Goal: Information Seeking & Learning: Learn about a topic

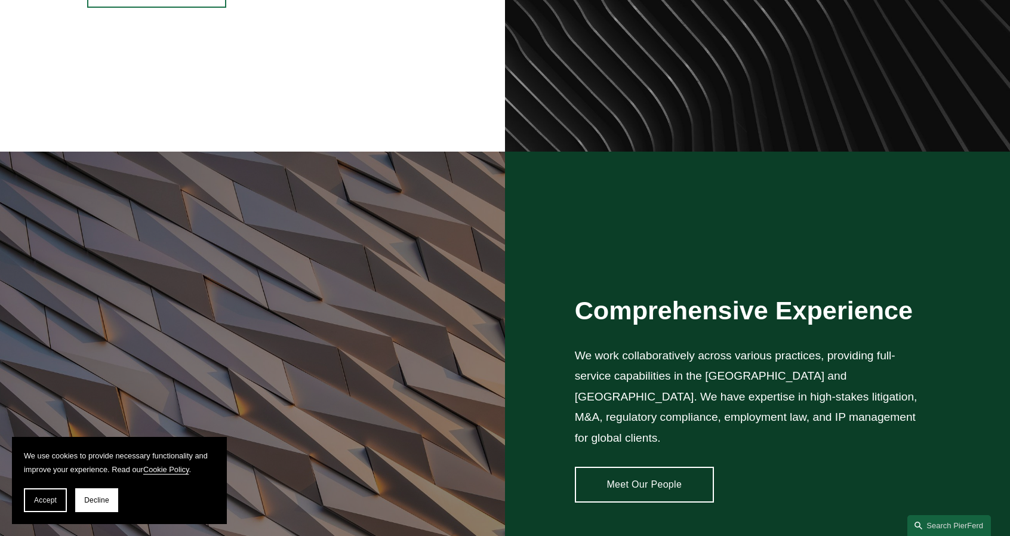
scroll to position [797, 0]
click at [643, 475] on link "Meet Our People" at bounding box center [644, 485] width 139 height 36
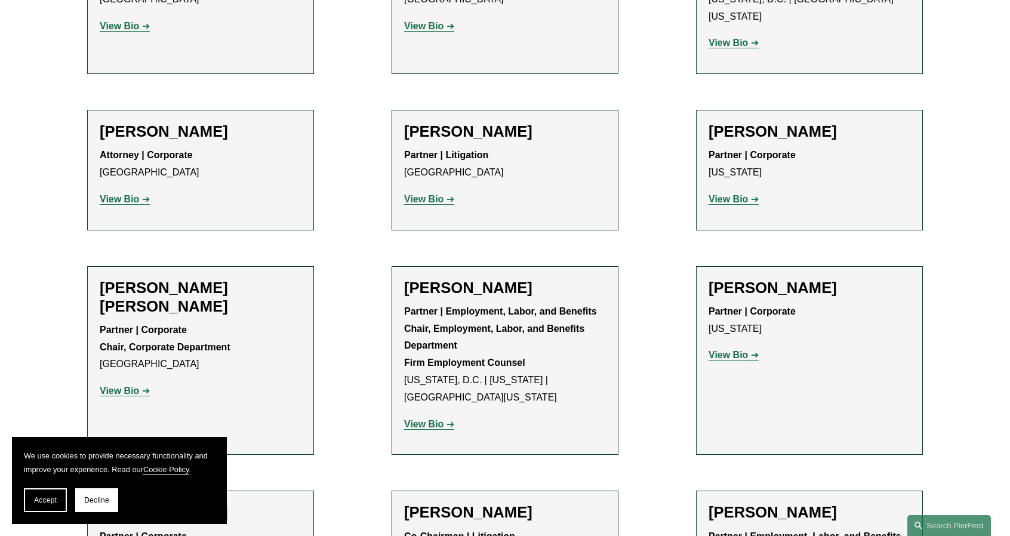
scroll to position [4588, 0]
click at [733, 351] on strong "View Bio" at bounding box center [727, 356] width 39 height 10
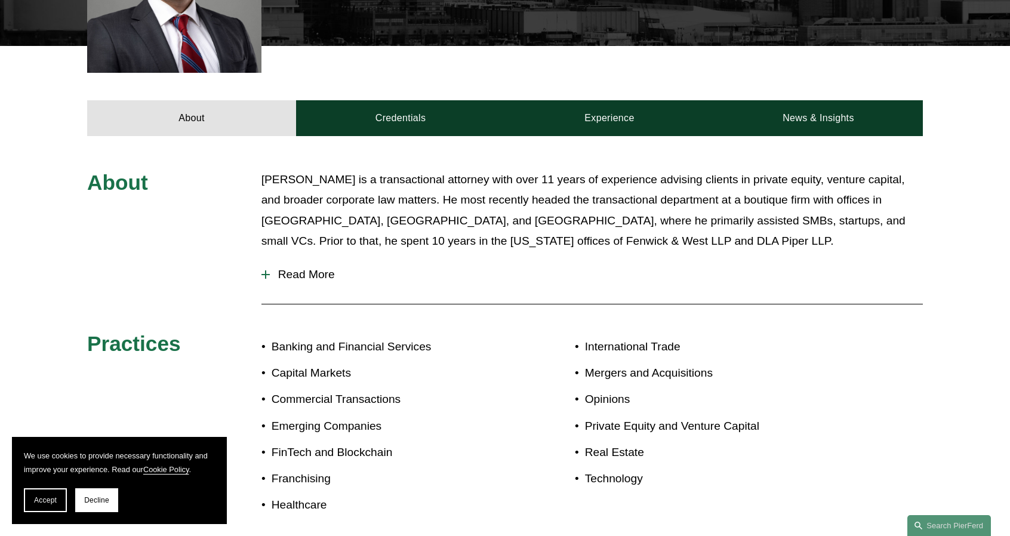
scroll to position [477, 0]
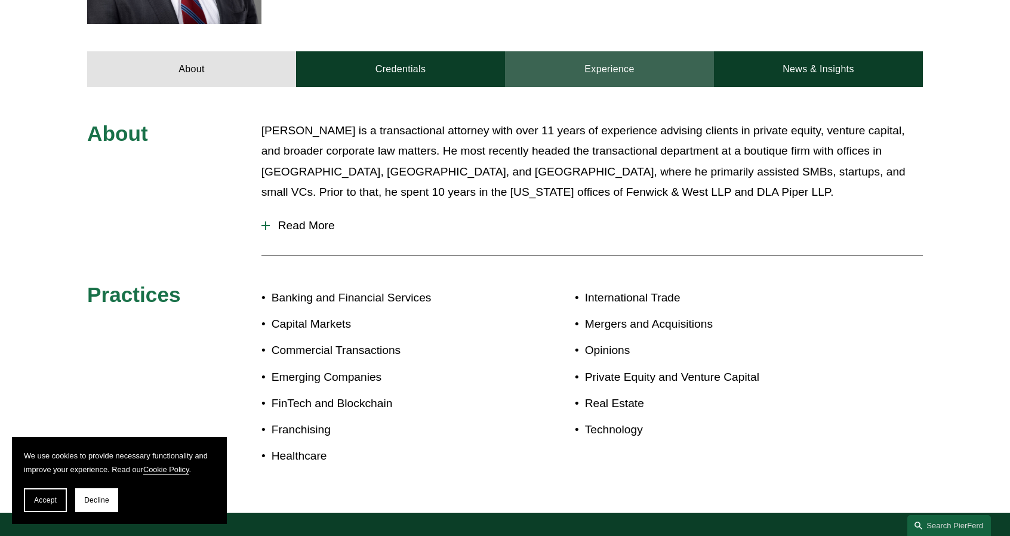
click at [597, 64] on link "Experience" at bounding box center [609, 69] width 209 height 36
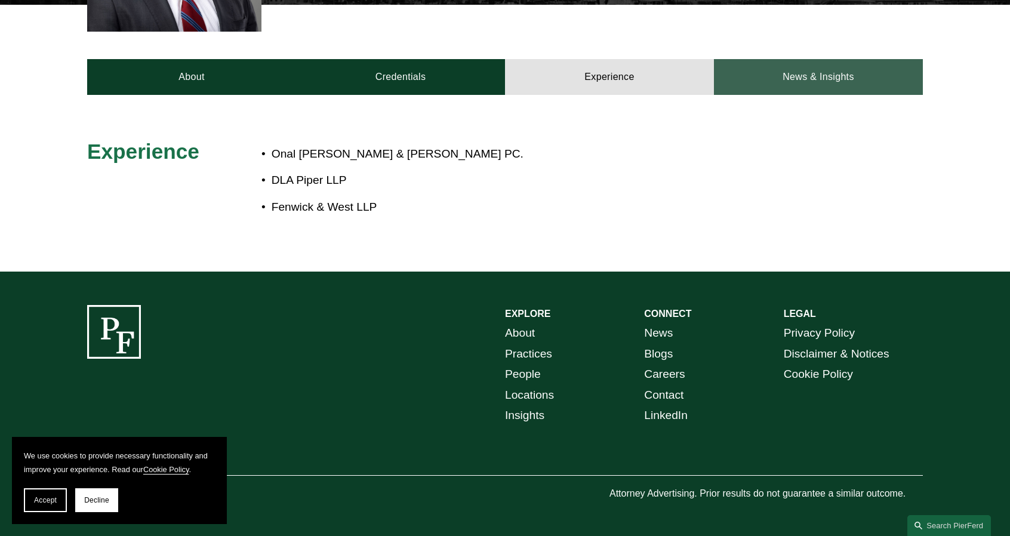
click at [799, 73] on link "News & Insights" at bounding box center [818, 77] width 209 height 36
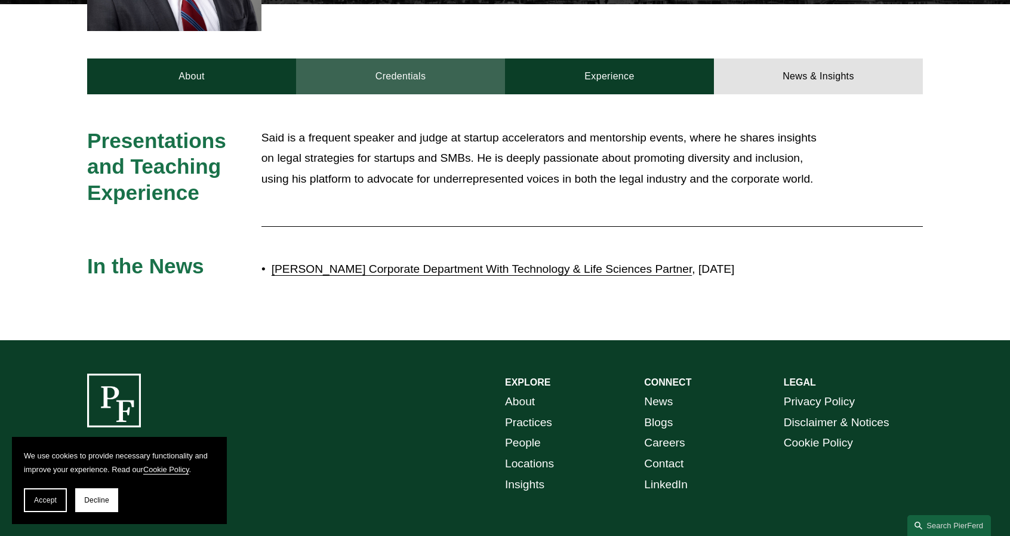
click at [436, 67] on link "Credentials" at bounding box center [400, 76] width 209 height 36
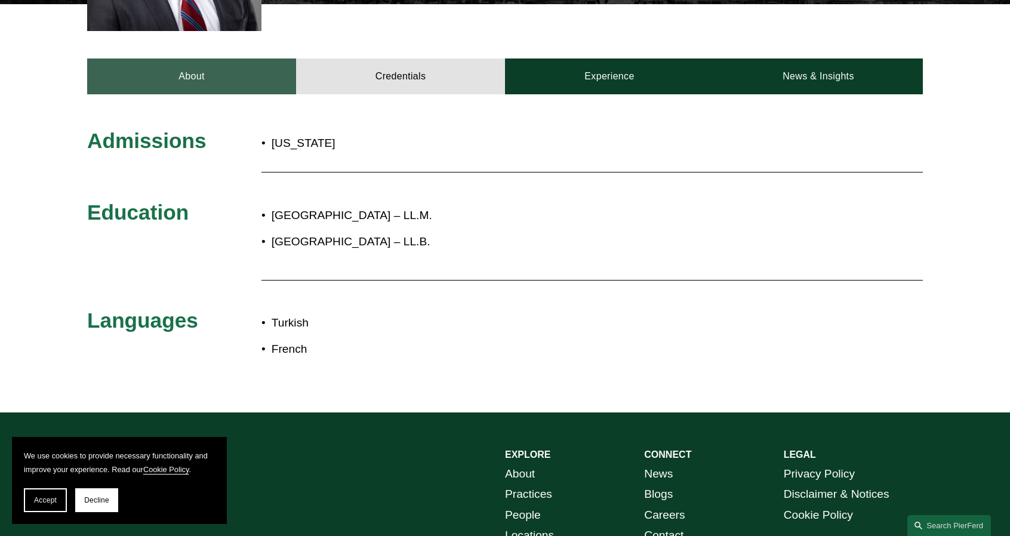
click at [198, 69] on link "About" at bounding box center [191, 76] width 209 height 36
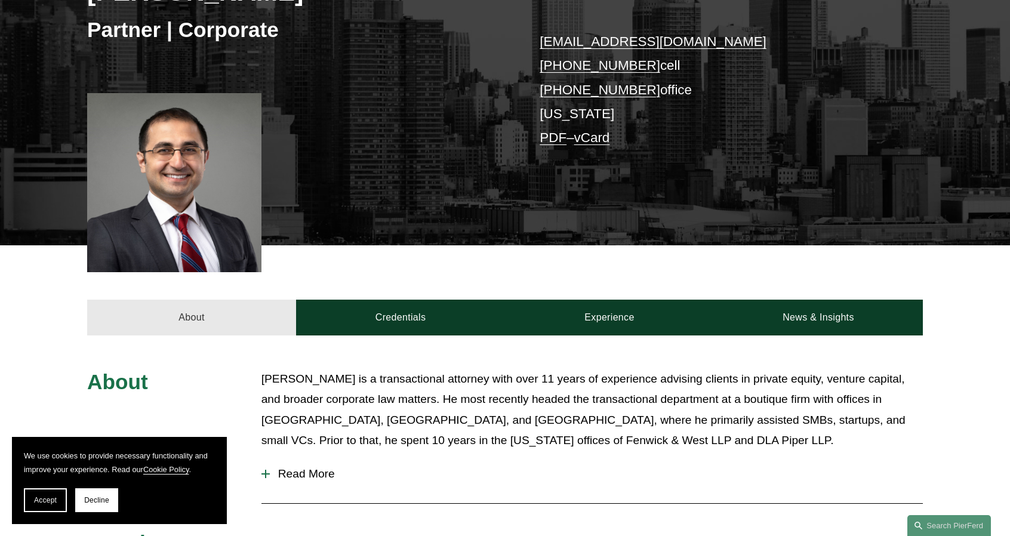
scroll to position [208, 0]
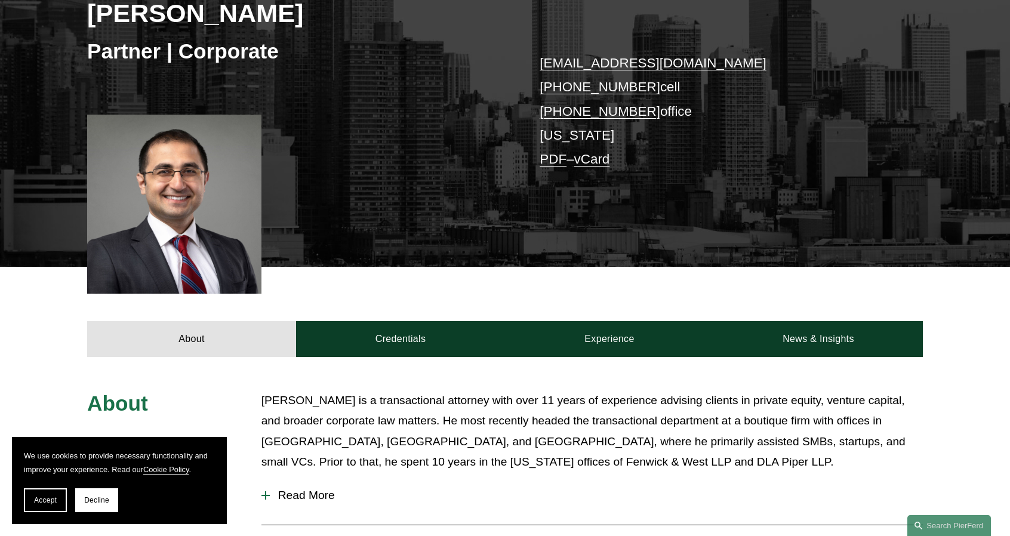
click at [438, 239] on div "Said Ertekin Partner | Corporate said.ertekin@pierferd.com +1.917.426.3830 cell…" at bounding box center [505, 96] width 1010 height 341
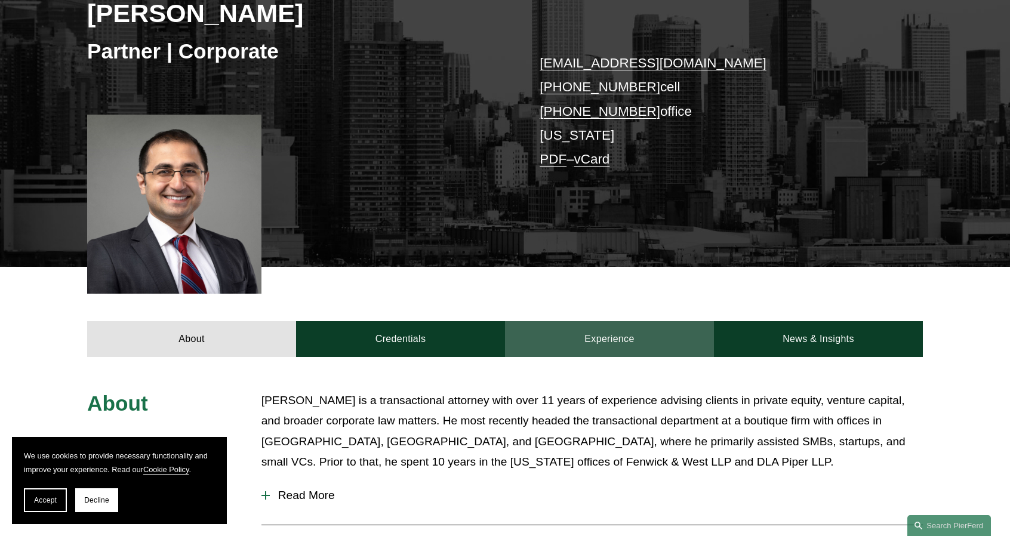
click at [603, 334] on link "Experience" at bounding box center [609, 339] width 209 height 36
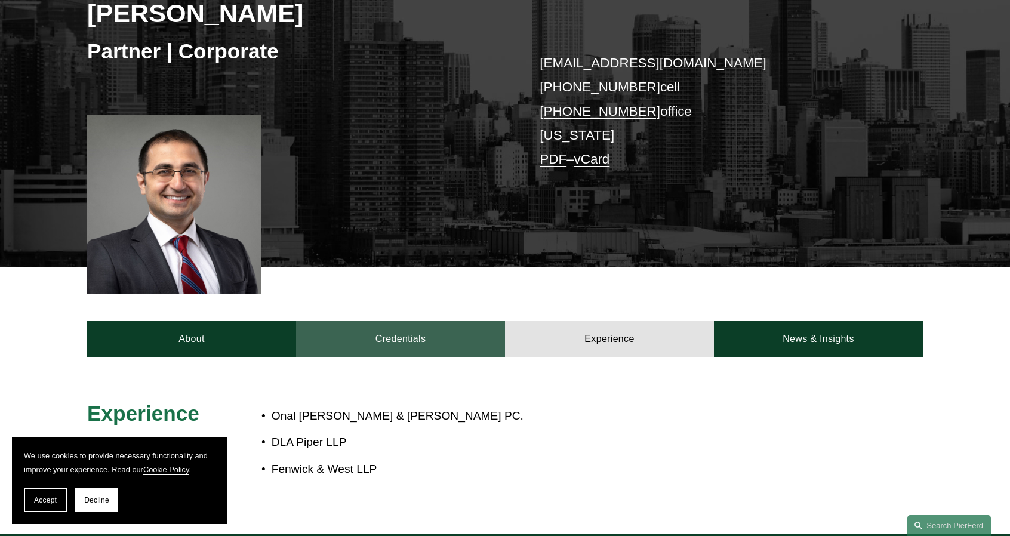
click at [411, 342] on link "Credentials" at bounding box center [400, 339] width 209 height 36
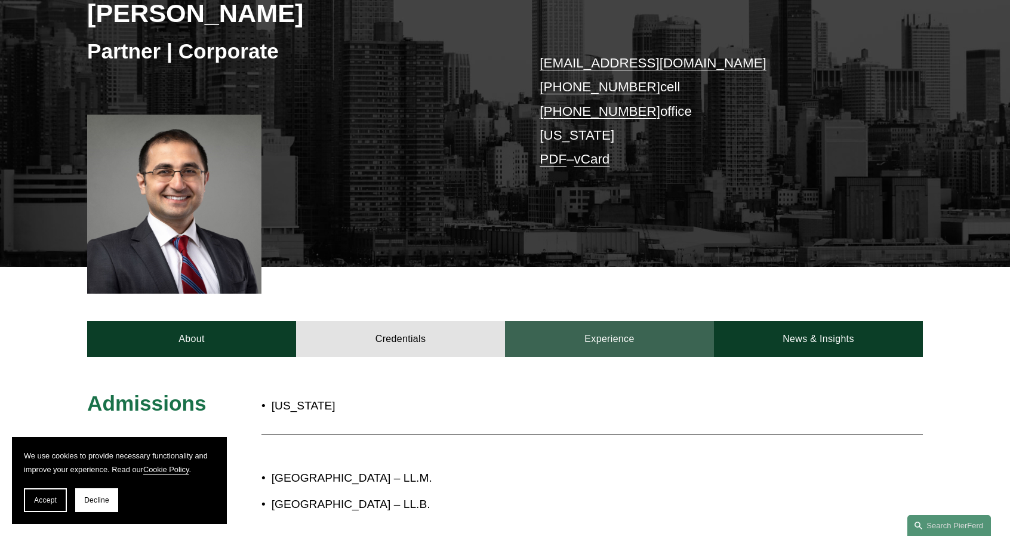
click at [608, 340] on link "Experience" at bounding box center [609, 339] width 209 height 36
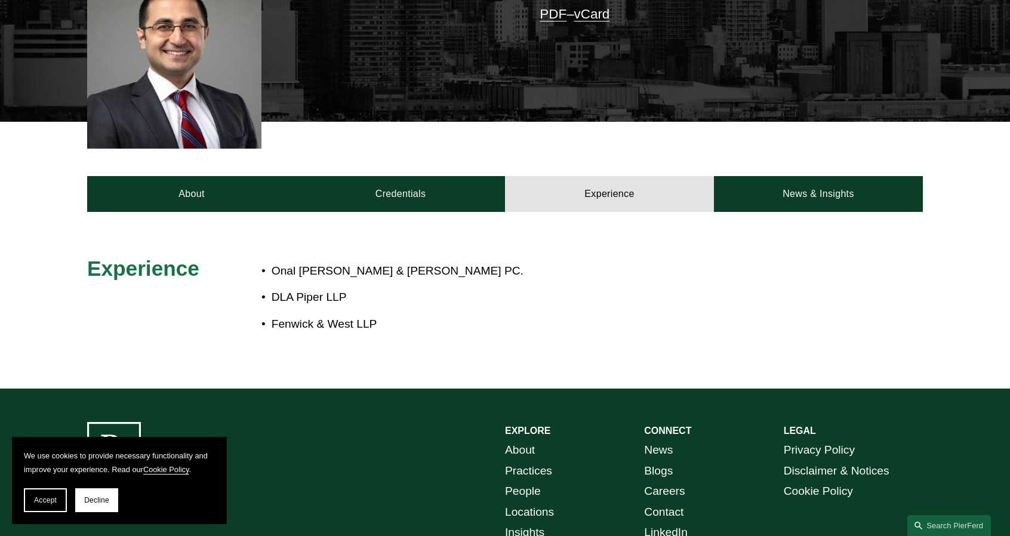
scroll to position [232, 0]
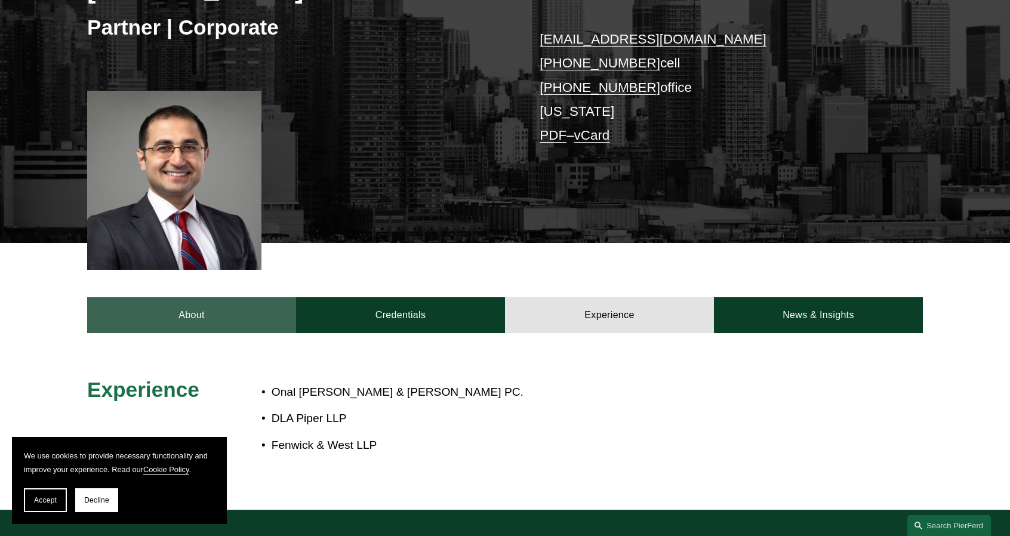
click at [214, 319] on link "About" at bounding box center [191, 315] width 209 height 36
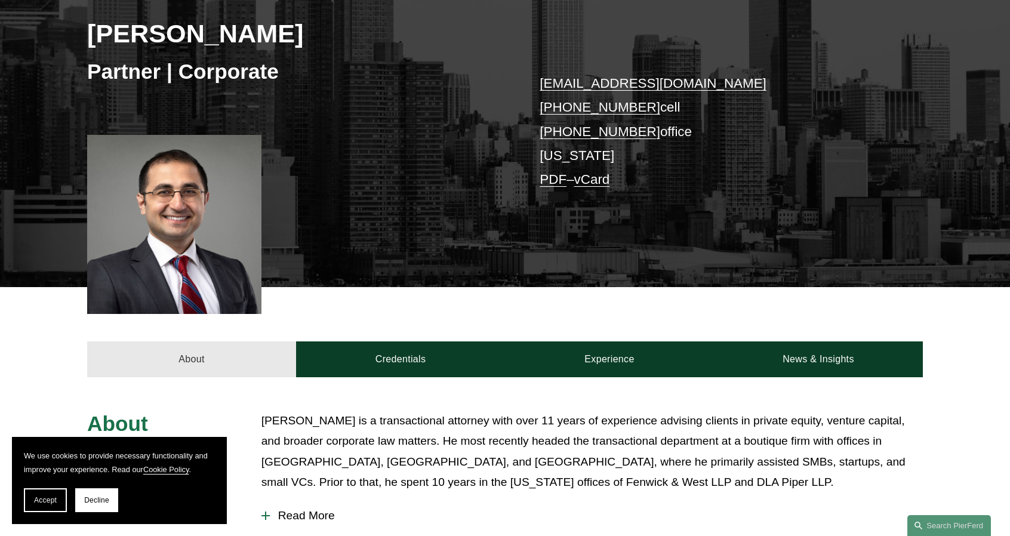
scroll to position [184, 0]
